Goal: Check status: Check status

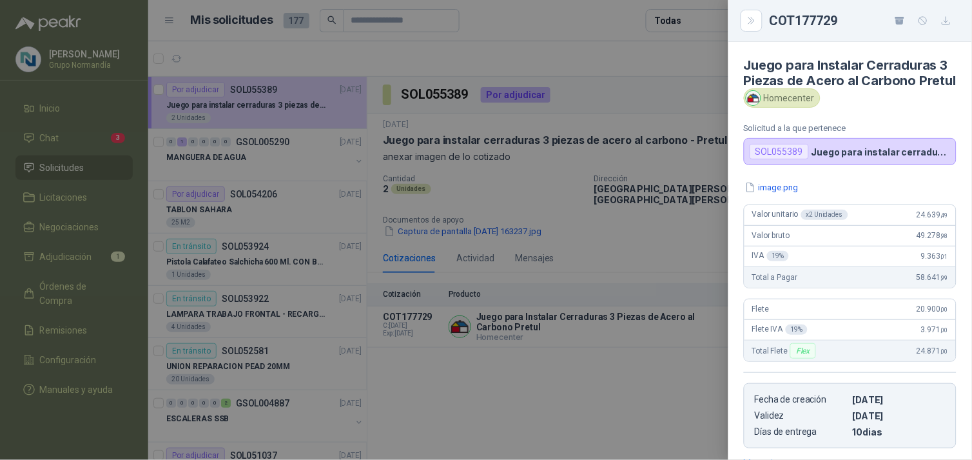
click at [645, 52] on div at bounding box center [486, 230] width 972 height 460
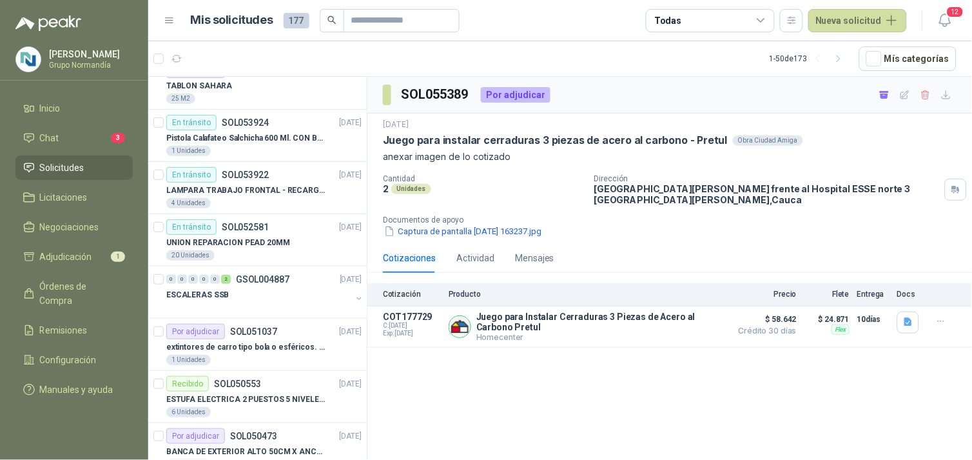
scroll to position [143, 0]
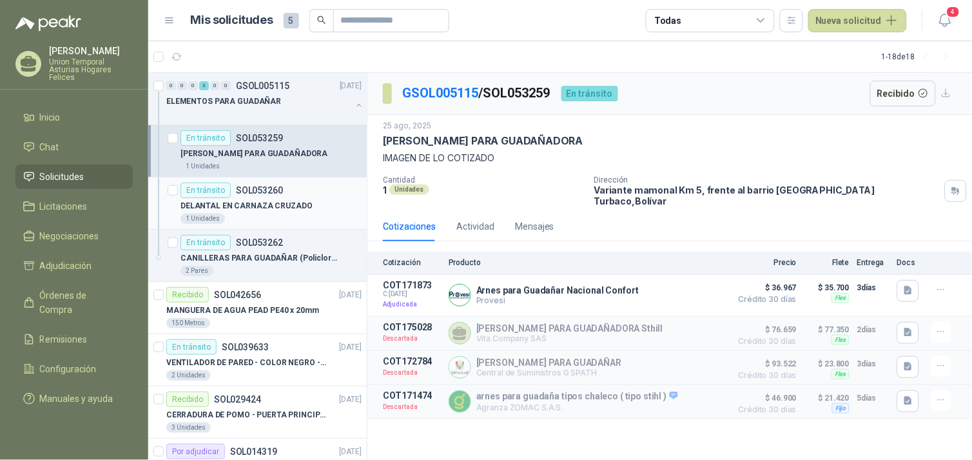
click at [293, 208] on p "DELANTAL EN CARNAZA CRUZADO" at bounding box center [246, 206] width 132 height 12
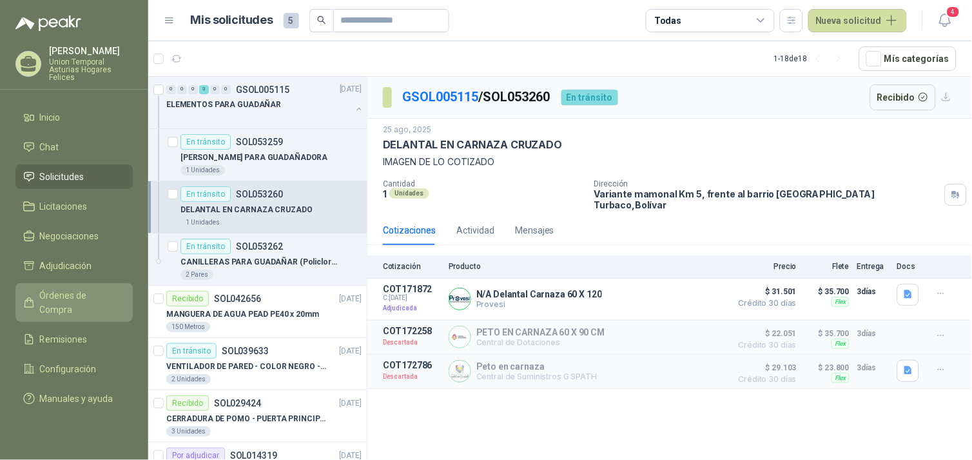
click at [59, 291] on span "Órdenes de Compra" at bounding box center [80, 302] width 81 height 28
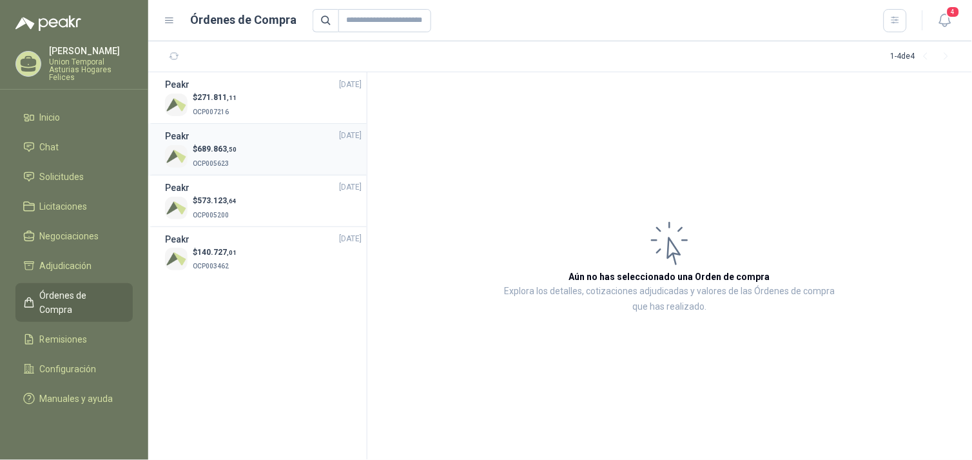
click at [258, 151] on div "$ 689.863 ,50 OCP005623" at bounding box center [263, 156] width 197 height 26
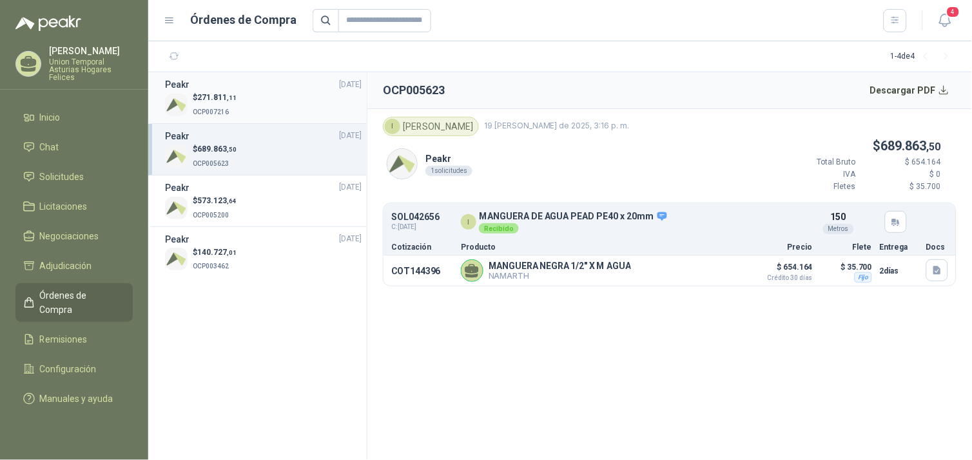
click at [264, 108] on div "$ 271.811 ,11 OCP007216" at bounding box center [263, 105] width 197 height 26
